Goal: Navigation & Orientation: Find specific page/section

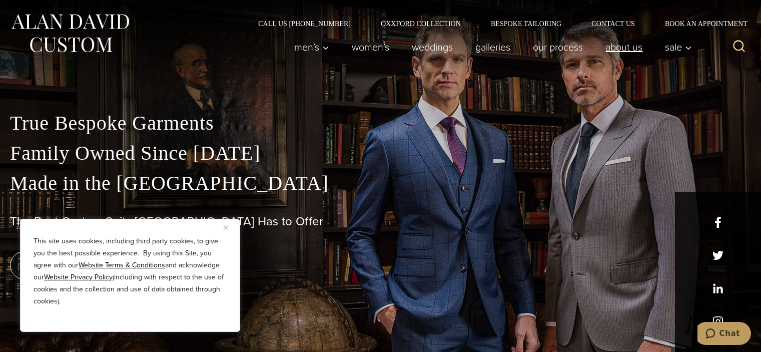
click at [628, 47] on link "About Us" at bounding box center [625, 47] width 60 height 20
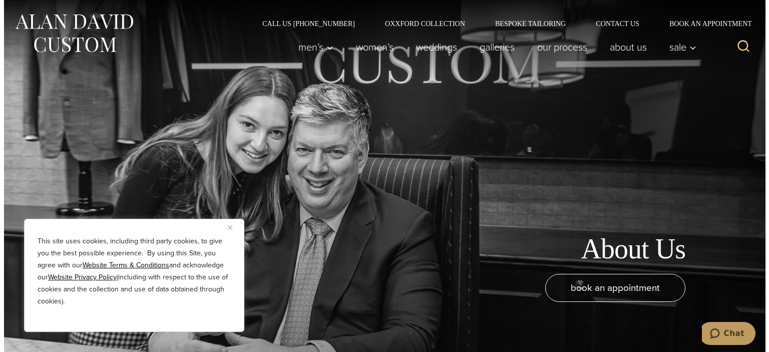
scroll to position [308, 0]
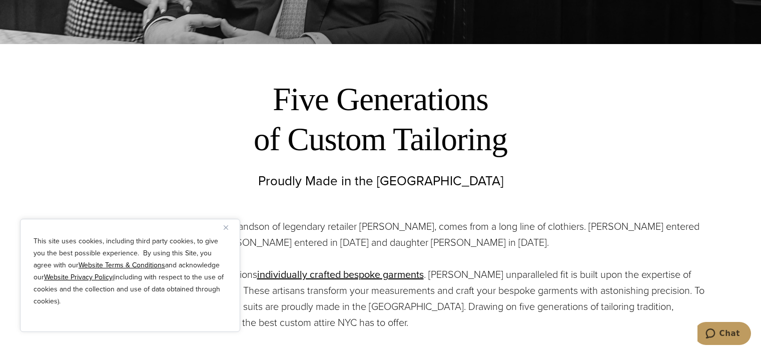
click at [227, 227] on img "Close" at bounding box center [226, 227] width 5 height 5
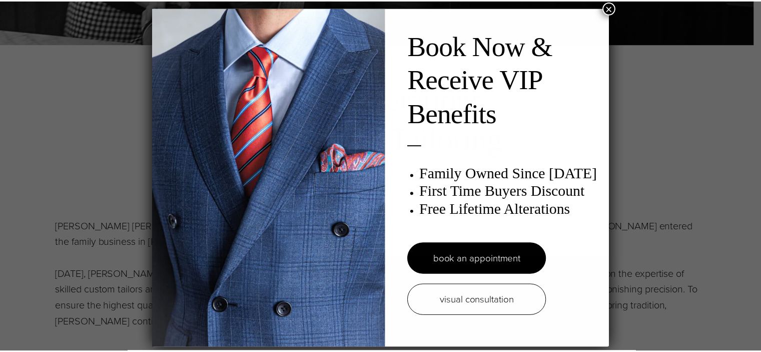
scroll to position [0, 0]
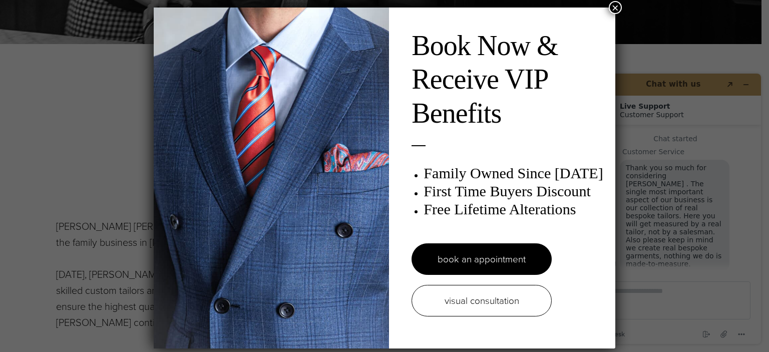
click at [88, 172] on div "Book Now & Receive VIP Benefits Family Owned Since [DATE] First Time Buyers Dis…" at bounding box center [384, 176] width 769 height 352
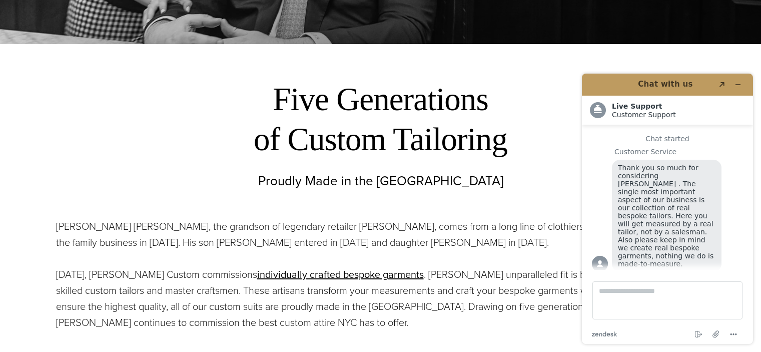
scroll to position [13, 0]
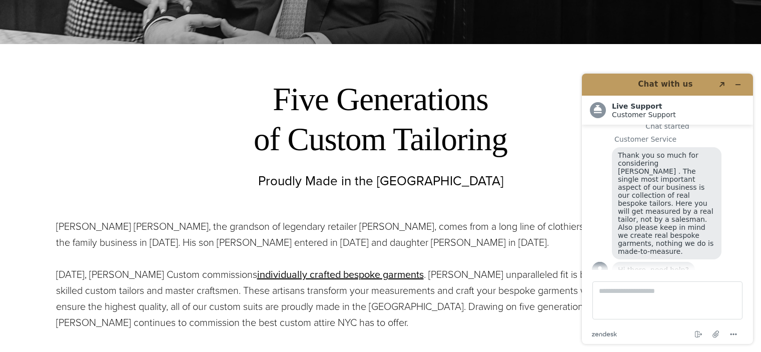
click at [437, 103] on h2 "Five Generations of Custom Tailoring" at bounding box center [380, 119] width 513 height 80
click at [417, 180] on p "Proudly Made in the [GEOGRAPHIC_DATA]" at bounding box center [380, 181] width 761 height 18
click at [740, 84] on icon "Minimize widget" at bounding box center [738, 84] width 7 height 7
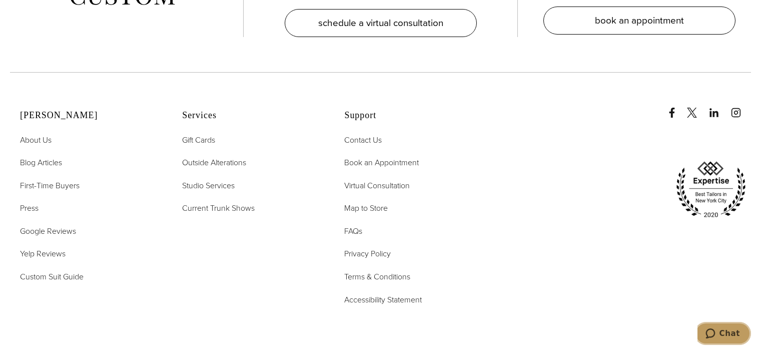
scroll to position [3742, 0]
